Goal: Information Seeking & Learning: Learn about a topic

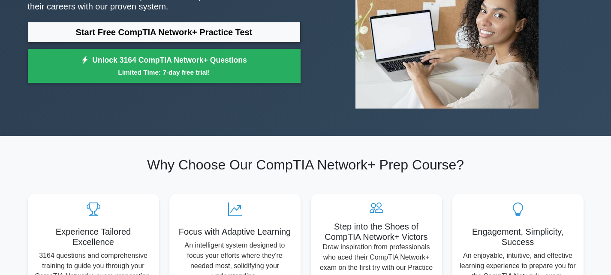
scroll to position [52, 0]
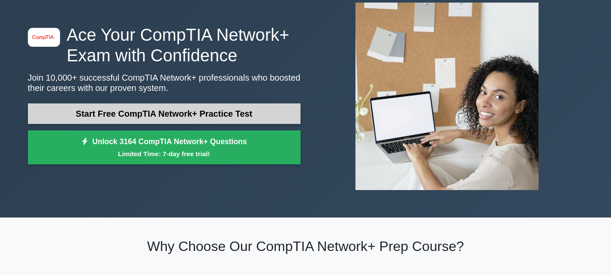
click at [247, 104] on link "Start Free CompTIA Network+ Practice Test" at bounding box center [164, 113] width 273 height 21
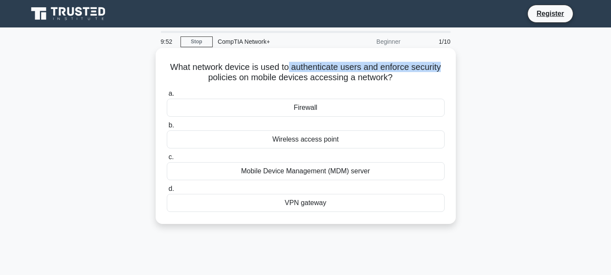
drag, startPoint x: 288, startPoint y: 64, endPoint x: 447, endPoint y: 66, distance: 159.1
click at [447, 66] on div "What network device is used to authenticate users and enforce security policies…" at bounding box center [305, 135] width 293 height 169
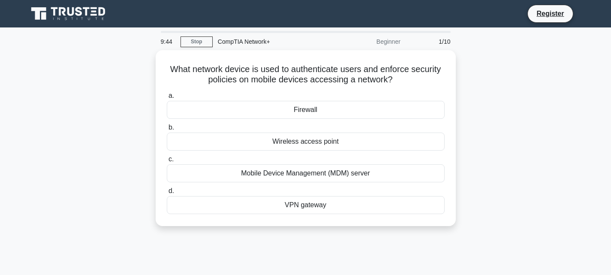
drag, startPoint x: 327, startPoint y: 73, endPoint x: 93, endPoint y: 173, distance: 254.5
click at [93, 173] on div "What network device is used to authenticate users and enforce security policies…" at bounding box center [306, 143] width 566 height 186
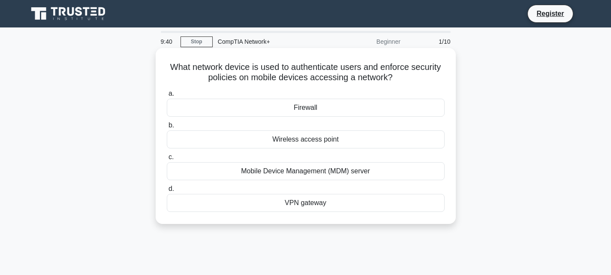
click at [339, 140] on div "Wireless access point" at bounding box center [306, 139] width 278 height 18
click at [167, 128] on input "b. Wireless access point" at bounding box center [167, 126] width 0 height 6
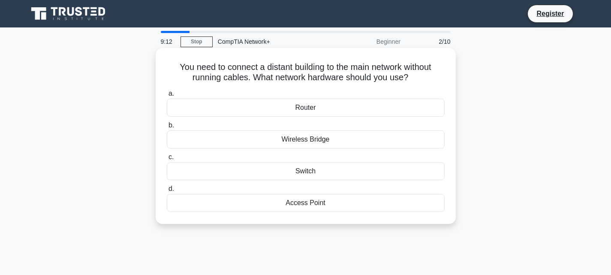
click at [349, 140] on div "Wireless Bridge" at bounding box center [306, 139] width 278 height 18
click at [167, 128] on input "b. [GEOGRAPHIC_DATA]" at bounding box center [167, 126] width 0 height 6
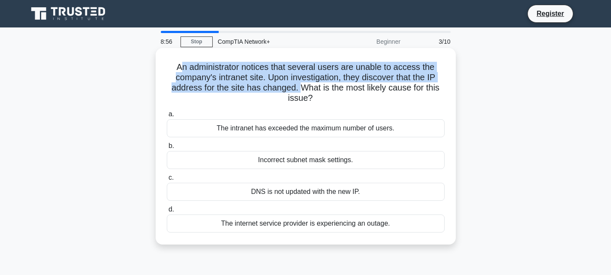
drag, startPoint x: 179, startPoint y: 67, endPoint x: 303, endPoint y: 87, distance: 125.9
click at [303, 87] on h5 "An administrator notices that several users are unable to access the company's …" at bounding box center [306, 83] width 280 height 42
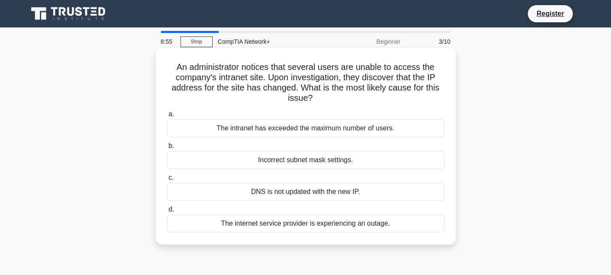
click at [322, 95] on icon ".spinner_0XTQ{transform-origin:center;animation:spinner_y6GP .75s linear infini…" at bounding box center [318, 99] width 10 height 10
click at [317, 195] on div "DNS is not updated with the new IP." at bounding box center [306, 192] width 278 height 18
click at [167, 181] on input "c. DNS is not updated with the new IP." at bounding box center [167, 178] width 0 height 6
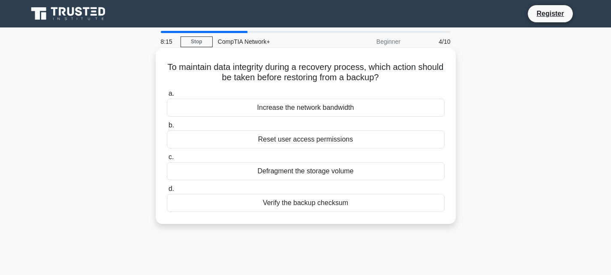
drag, startPoint x: 178, startPoint y: 67, endPoint x: 400, endPoint y: 79, distance: 222.5
click at [400, 79] on h5 "To maintain data integrity during a recovery process, which action should be ta…" at bounding box center [306, 72] width 280 height 21
click at [413, 81] on h5 "To maintain data integrity during a recovery process, which action should be ta…" at bounding box center [306, 72] width 280 height 21
click at [316, 207] on div "Verify the backup checksum" at bounding box center [306, 203] width 278 height 18
click at [167, 192] on input "d. Verify the backup checksum" at bounding box center [167, 189] width 0 height 6
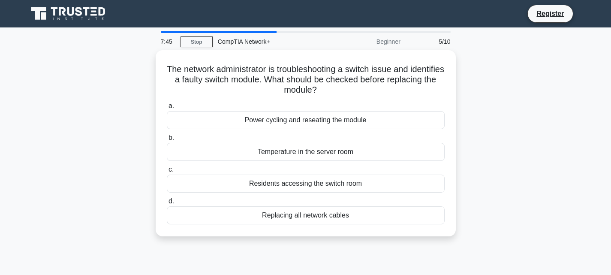
click at [91, 77] on div "The network administrator is troubleshooting a switch issue and identifies a fa…" at bounding box center [306, 148] width 566 height 196
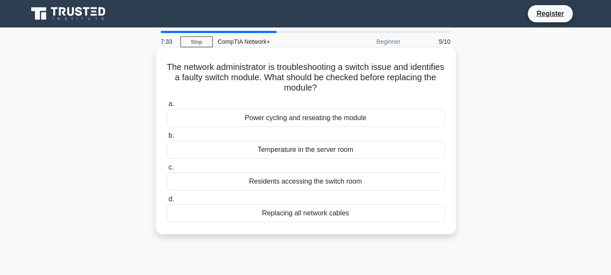
click at [338, 92] on div "The network administrator is troubleshooting a switch issue and identifies a fa…" at bounding box center [305, 140] width 293 height 179
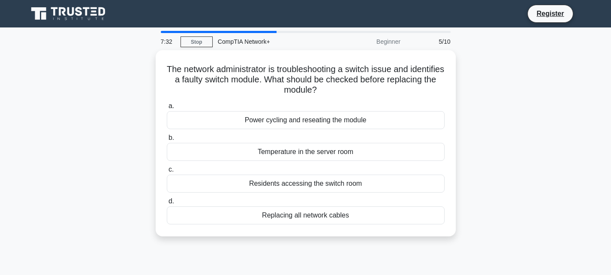
drag, startPoint x: 335, startPoint y: 87, endPoint x: 106, endPoint y: 66, distance: 229.6
click at [106, 66] on div "The network administrator is troubleshooting a switch issue and identifies a fa…" at bounding box center [306, 148] width 566 height 196
copy font "The network administrator is troubleshooting a switch issue and identifies a fa…"
click at [499, 88] on div "The network administrator is troubleshooting a switch issue and identifies a fa…" at bounding box center [306, 148] width 566 height 196
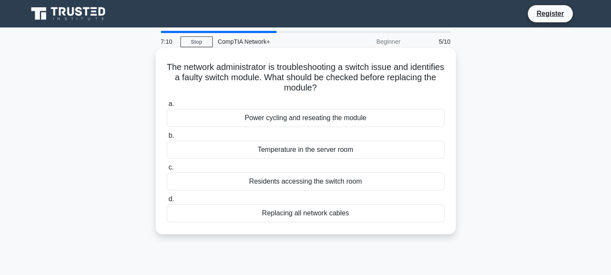
click at [311, 180] on font "Residents accessing the switch room" at bounding box center [305, 181] width 113 height 7
click at [167, 170] on input "c. Residents accessing the switch room" at bounding box center [167, 168] width 0 height 6
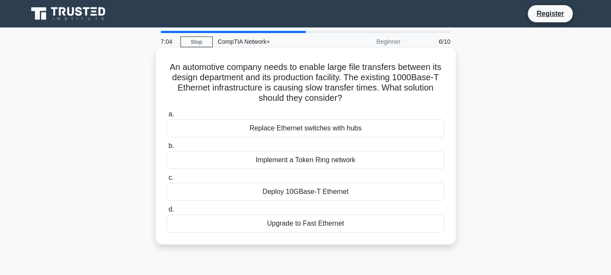
drag, startPoint x: 166, startPoint y: 67, endPoint x: 375, endPoint y: 104, distance: 212.2
click at [375, 104] on div "An automotive company needs to enable large file transfers between its design d…" at bounding box center [305, 146] width 293 height 190
copy h5 "An automotive company needs to enable large file transfers between its design d…"
click at [387, 99] on h5 "An automotive company needs to enable large file transfers between its design d…" at bounding box center [306, 83] width 280 height 42
click at [320, 229] on div "Upgrade to Fast Ethernet" at bounding box center [306, 223] width 278 height 18
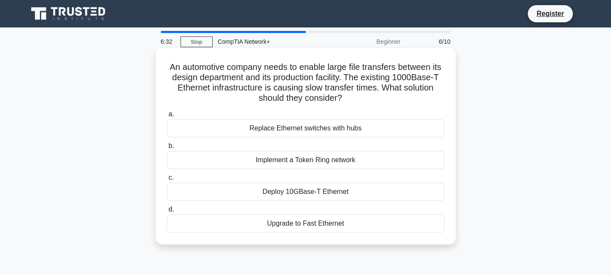
click at [167, 212] on input "d. Upgrade to Fast Ethernet" at bounding box center [167, 210] width 0 height 6
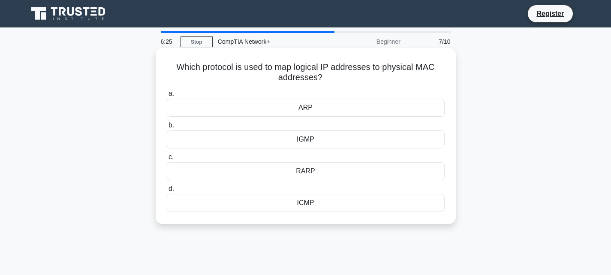
click at [310, 106] on div "ARP" at bounding box center [306, 108] width 278 height 18
click at [167, 97] on input "[PERSON_NAME]" at bounding box center [167, 94] width 0 height 6
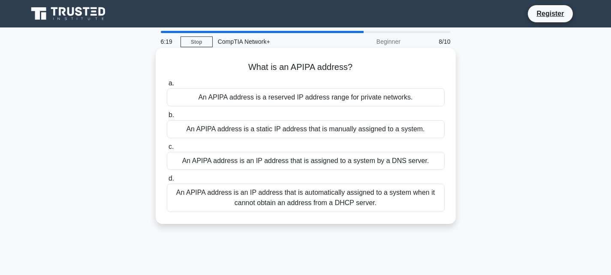
drag, startPoint x: 351, startPoint y: 66, endPoint x: 230, endPoint y: 63, distance: 121.4
click at [230, 63] on h5 "What is an APIPA address? .spinner_0XTQ{transform-origin:center;animation:spinn…" at bounding box center [306, 67] width 280 height 11
copy h5 "What is an APIPA address?"
click at [333, 197] on div "An APIPA address is an IP address that is automatically assigned to a system wh…" at bounding box center [306, 198] width 278 height 28
click at [167, 181] on input "d. An APIPA address is an IP address that is automatically assigned to a system…" at bounding box center [167, 179] width 0 height 6
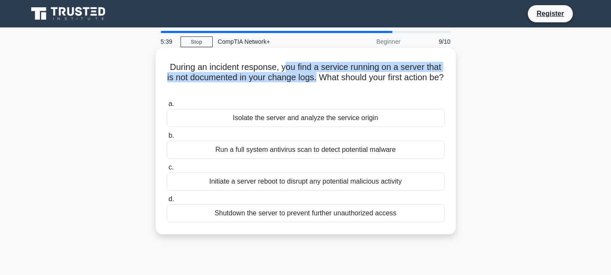
drag, startPoint x: 284, startPoint y: 66, endPoint x: 325, endPoint y: 80, distance: 43.4
click at [325, 80] on h5 "During an incident response, you find a service running on a server that is not…" at bounding box center [306, 78] width 280 height 32
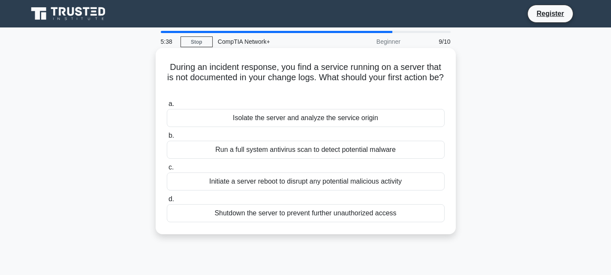
click at [330, 84] on h5 "During an incident response, you find a service running on a server that is not…" at bounding box center [306, 78] width 280 height 32
drag, startPoint x: 326, startPoint y: 73, endPoint x: 376, endPoint y: 85, distance: 50.8
click at [376, 85] on h5 "During an incident response, you find a service running on a server that is not…" at bounding box center [306, 78] width 280 height 32
click at [303, 178] on div "Initiate a server reboot to disrupt any potential malicious activity" at bounding box center [306, 181] width 278 height 18
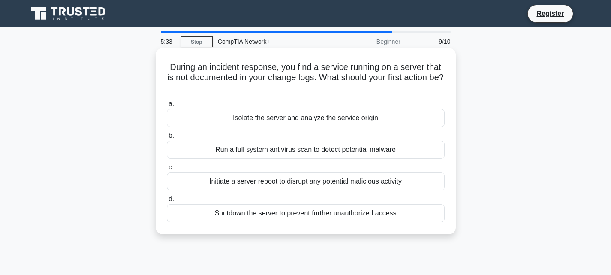
click at [167, 170] on input "c. Initiate a server reboot to disrupt any potential malicious activity" at bounding box center [167, 168] width 0 height 6
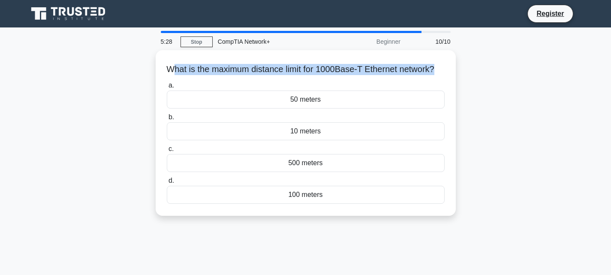
drag, startPoint x: 175, startPoint y: 70, endPoint x: 467, endPoint y: 69, distance: 291.7
click at [467, 69] on div "What is the maximum distance limit for 1000Base-T Ethernet network? .spinner_0X…" at bounding box center [306, 138] width 566 height 176
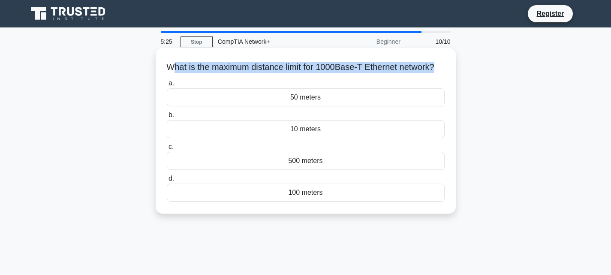
copy h5 "hat is the maximum distance limit for 1000Base-T Ethernet network?"
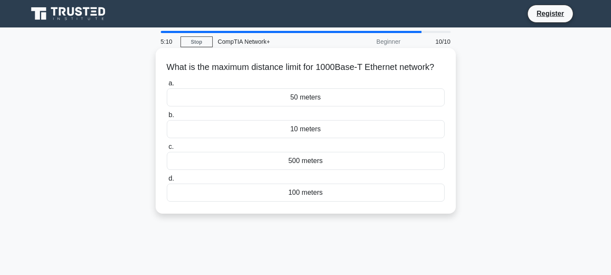
click at [324, 202] on div "100 meters" at bounding box center [306, 193] width 278 height 18
click at [167, 181] on input "d. 100 meters" at bounding box center [167, 179] width 0 height 6
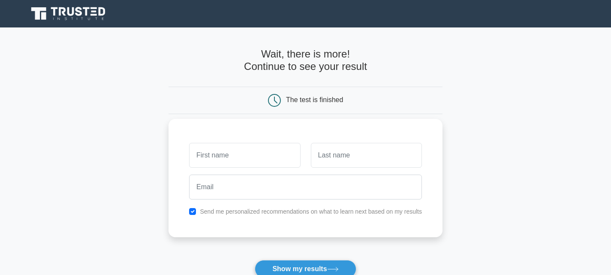
click at [261, 155] on input "text" at bounding box center [244, 155] width 111 height 25
type input "Emin"
click at [327, 159] on input "text" at bounding box center [366, 155] width 111 height 25
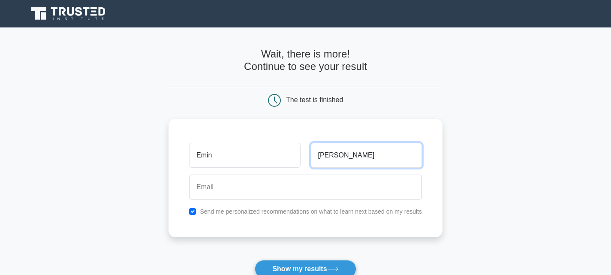
type input "Emilli"
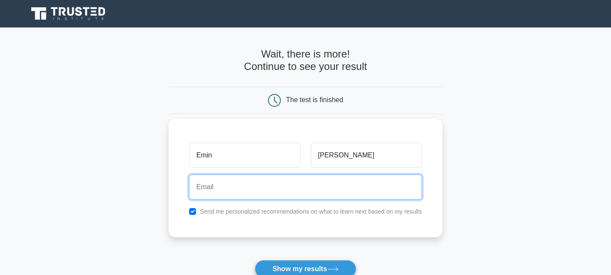
click at [308, 185] on input "email" at bounding box center [305, 187] width 233 height 25
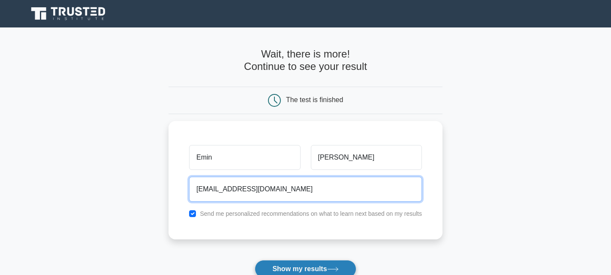
type input "eminze@code.edu.az"
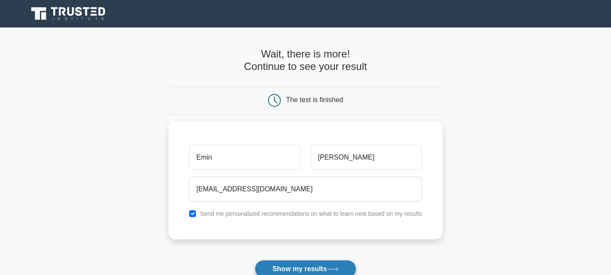
click at [311, 264] on button "Show my results" at bounding box center [305, 269] width 101 height 18
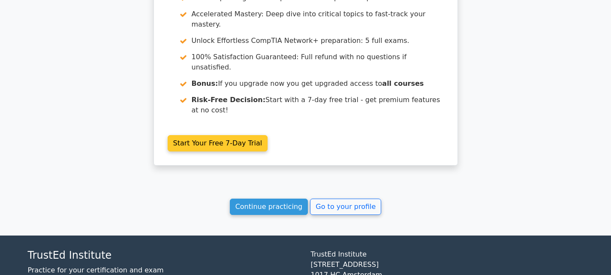
scroll to position [658, 0]
